Goal: Information Seeking & Learning: Understand process/instructions

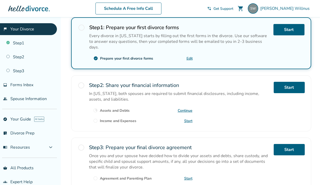
scroll to position [120, 0]
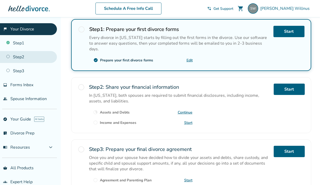
click at [25, 59] on link "Step 2" at bounding box center [28, 57] width 57 height 12
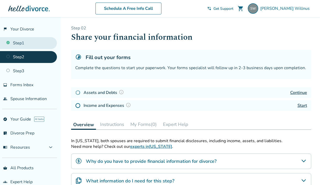
click at [25, 46] on link "Step 1" at bounding box center [28, 43] width 57 height 12
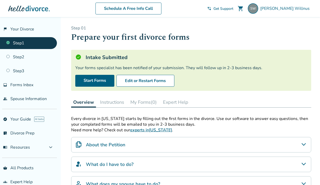
click at [292, 140] on div "About the Petition" at bounding box center [191, 145] width 240 height 16
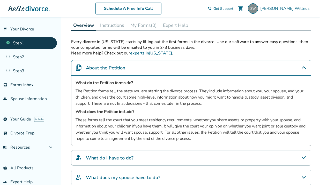
scroll to position [81, 0]
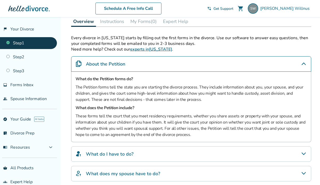
click at [142, 25] on button "My Forms (0)" at bounding box center [143, 21] width 30 height 10
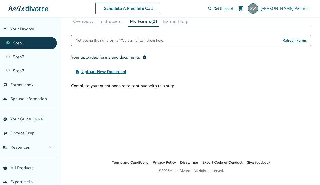
click at [111, 21] on button "Instructions" at bounding box center [111, 21] width 28 height 10
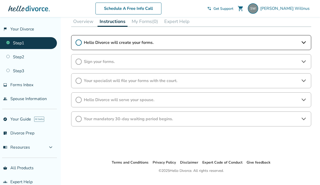
click at [82, 25] on button "Overview" at bounding box center [83, 21] width 24 height 10
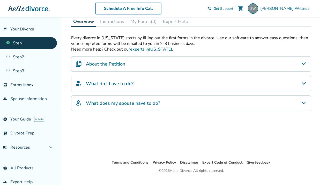
click at [141, 65] on div "About the Petition" at bounding box center [191, 64] width 240 height 16
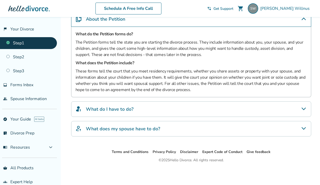
scroll to position [126, 0]
click at [233, 9] on span "Get Support" at bounding box center [223, 8] width 20 height 5
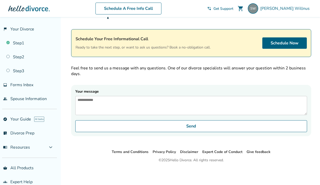
scroll to position [17, 0]
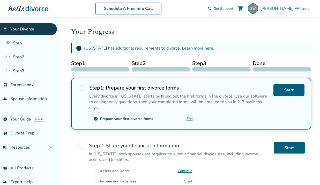
scroll to position [62, 0]
click at [189, 120] on link "Edit" at bounding box center [189, 118] width 6 height 5
